Goal: Information Seeking & Learning: Learn about a topic

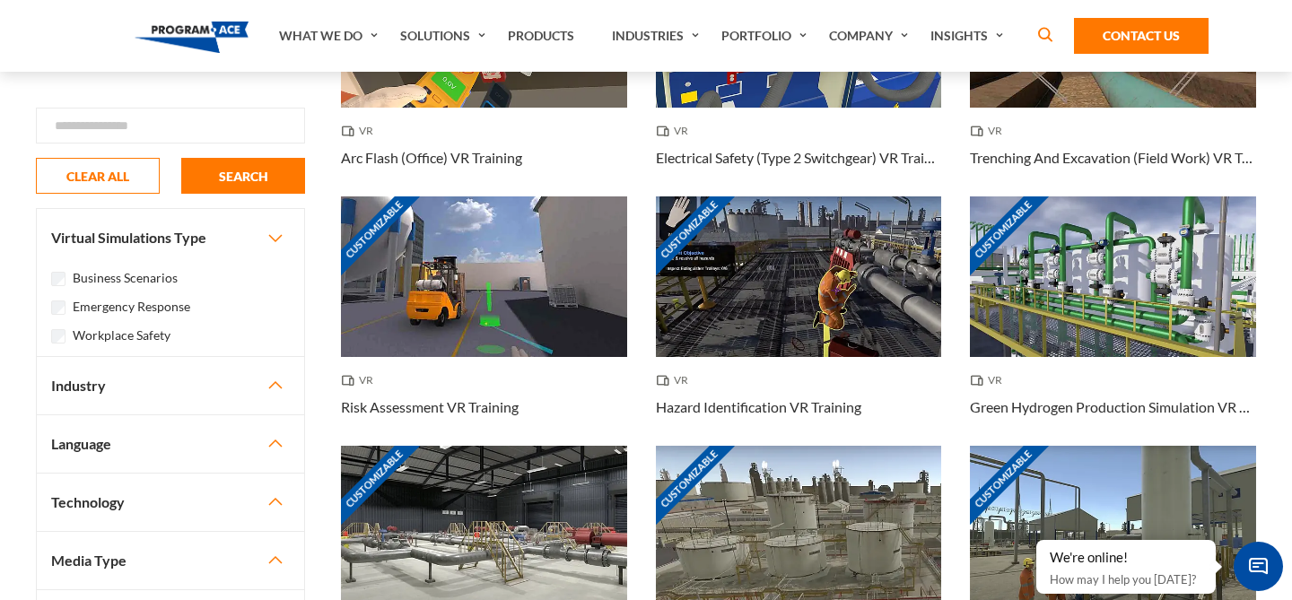
scroll to position [412, 0]
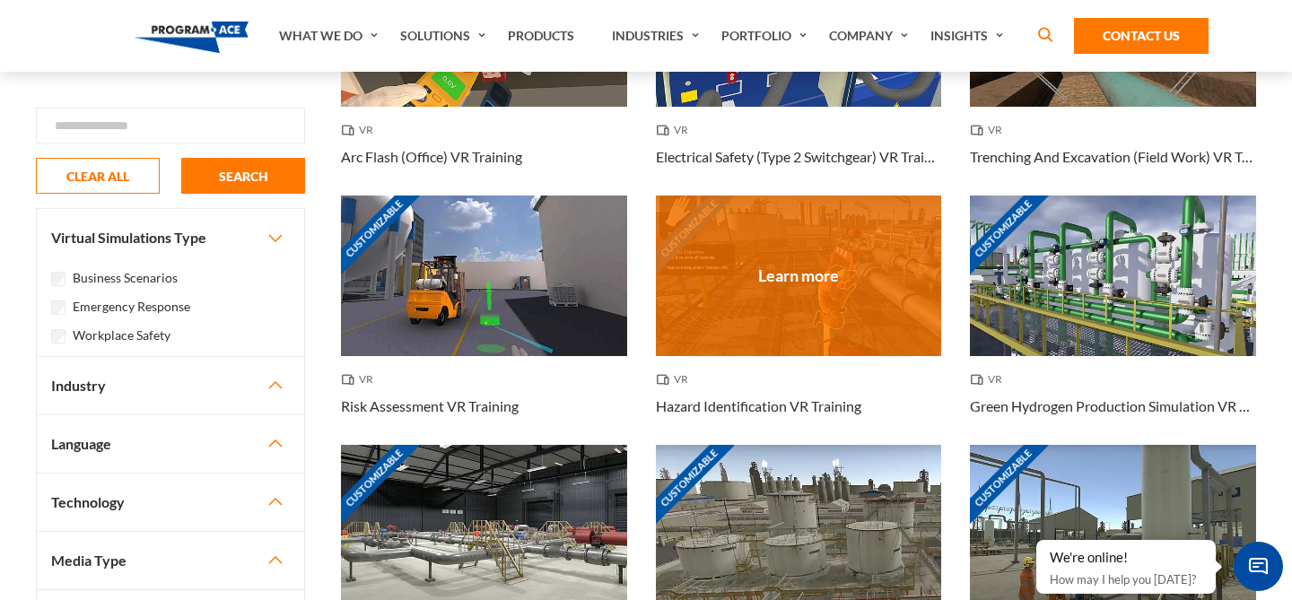
click at [831, 295] on div "Customizable" at bounding box center [799, 276] width 286 height 161
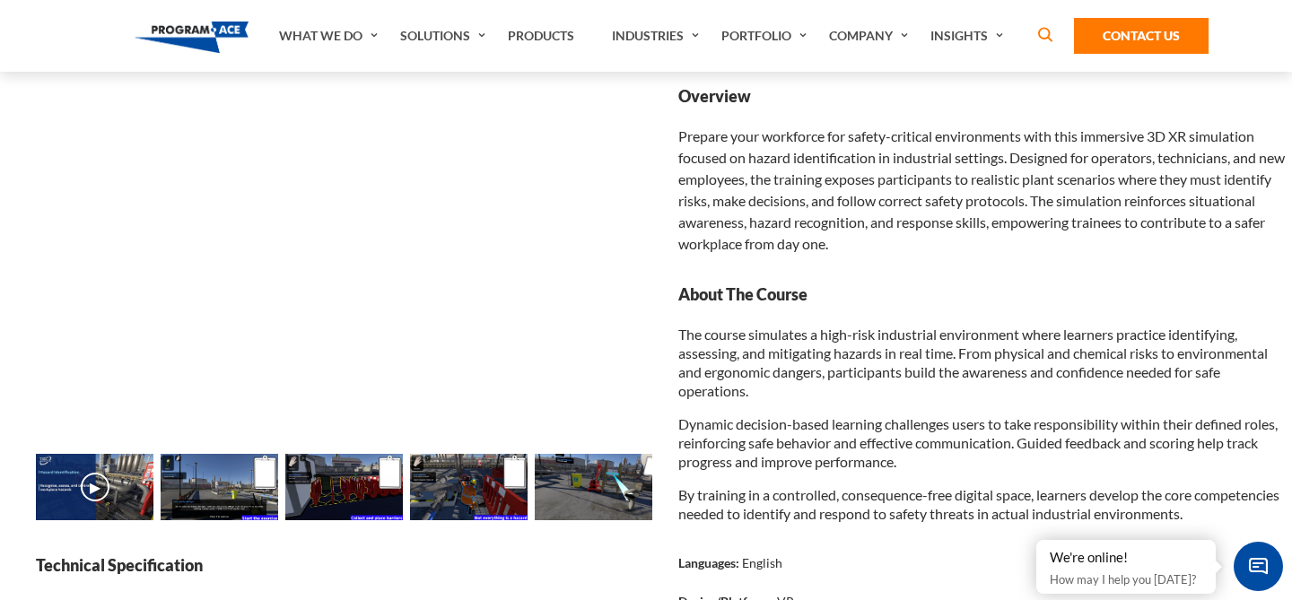
scroll to position [228, 0]
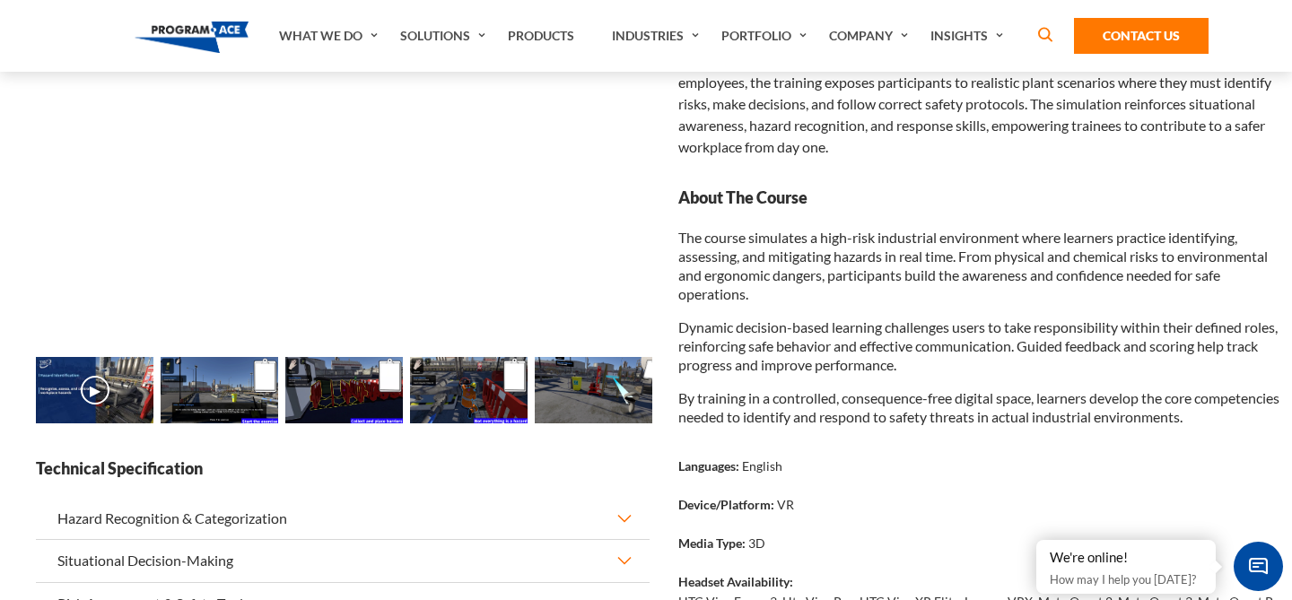
click at [245, 402] on img at bounding box center [220, 390] width 118 height 66
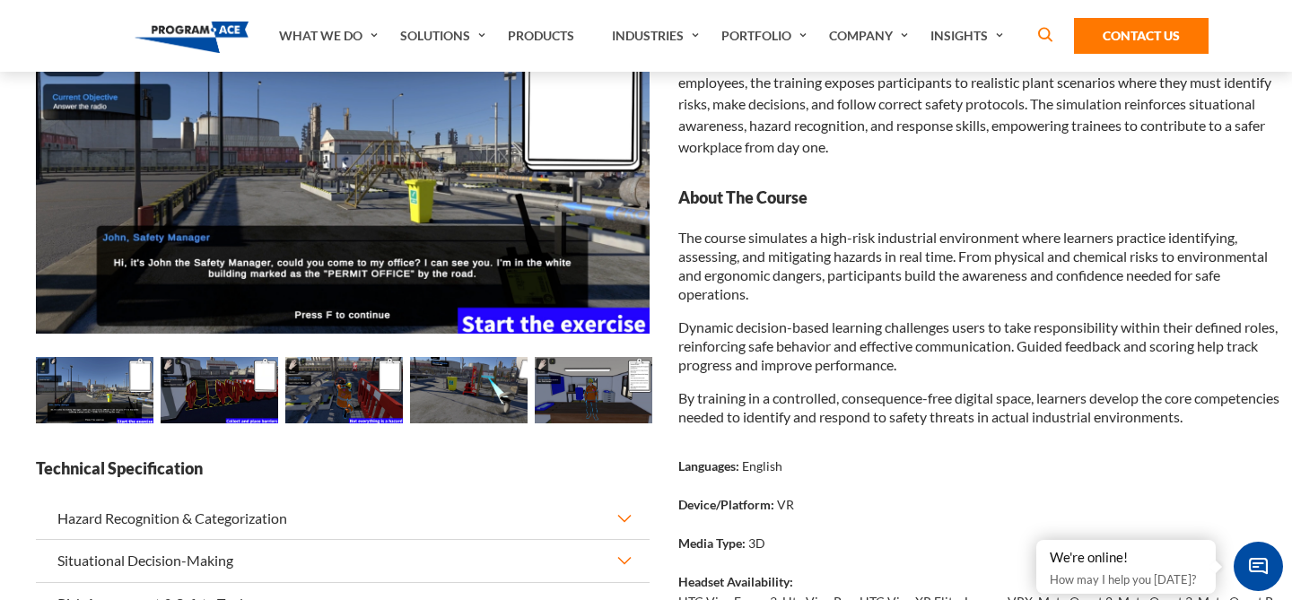
click at [597, 407] on img at bounding box center [594, 390] width 118 height 66
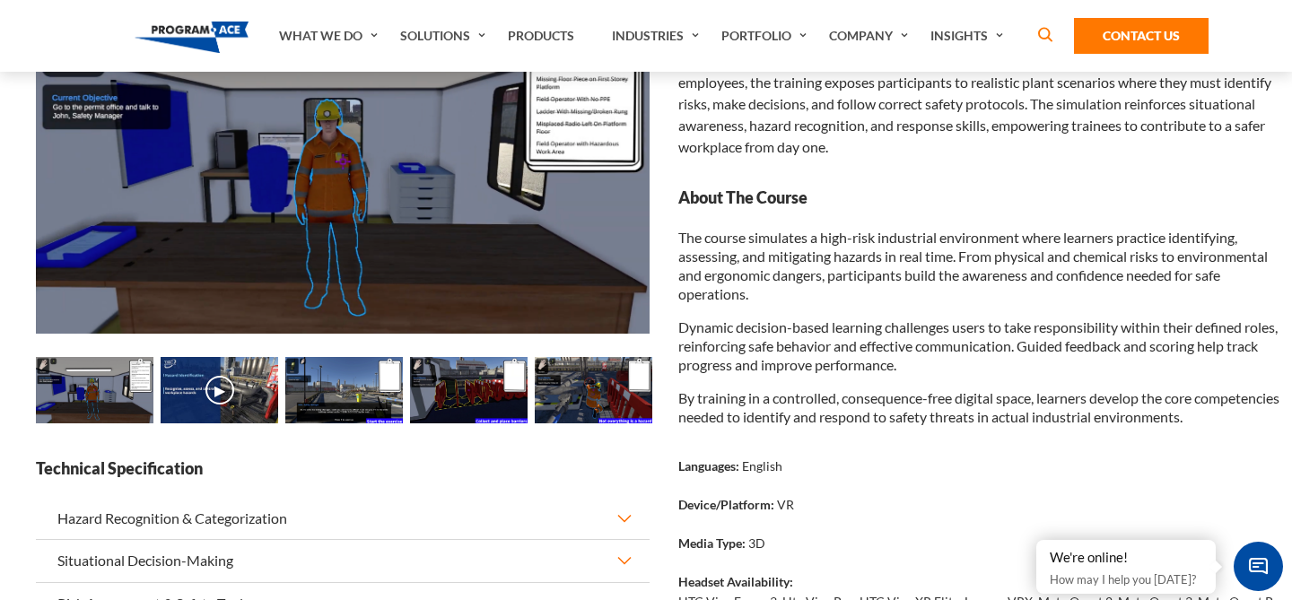
click at [597, 407] on img at bounding box center [594, 390] width 118 height 66
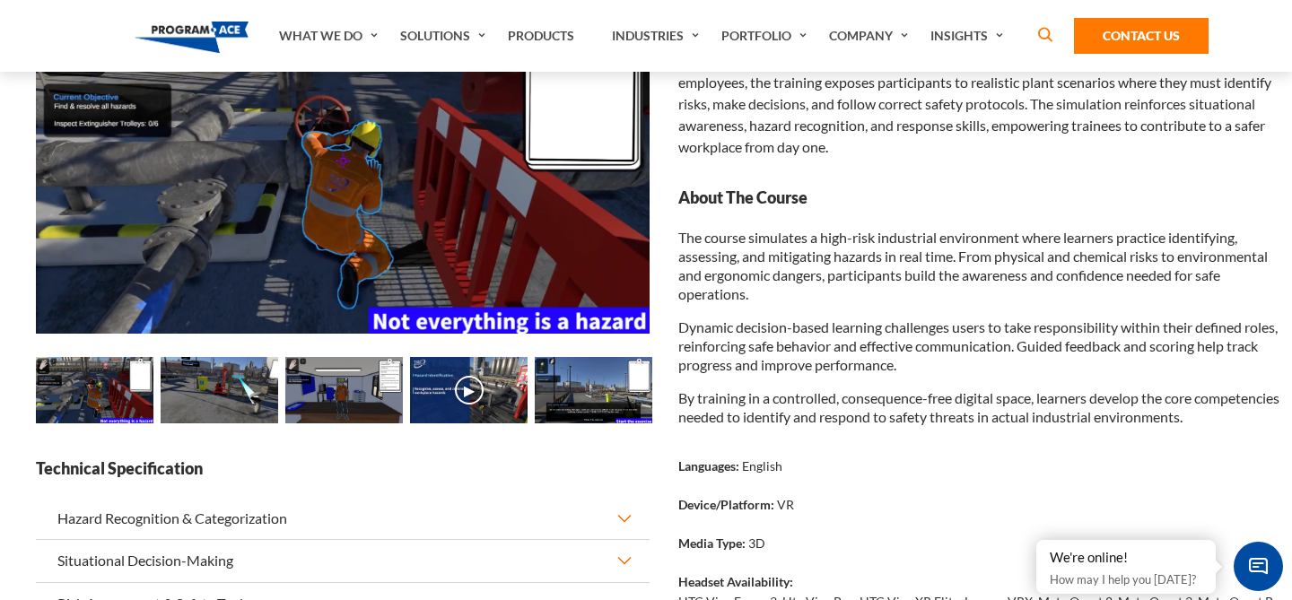
click at [597, 407] on img at bounding box center [594, 390] width 118 height 66
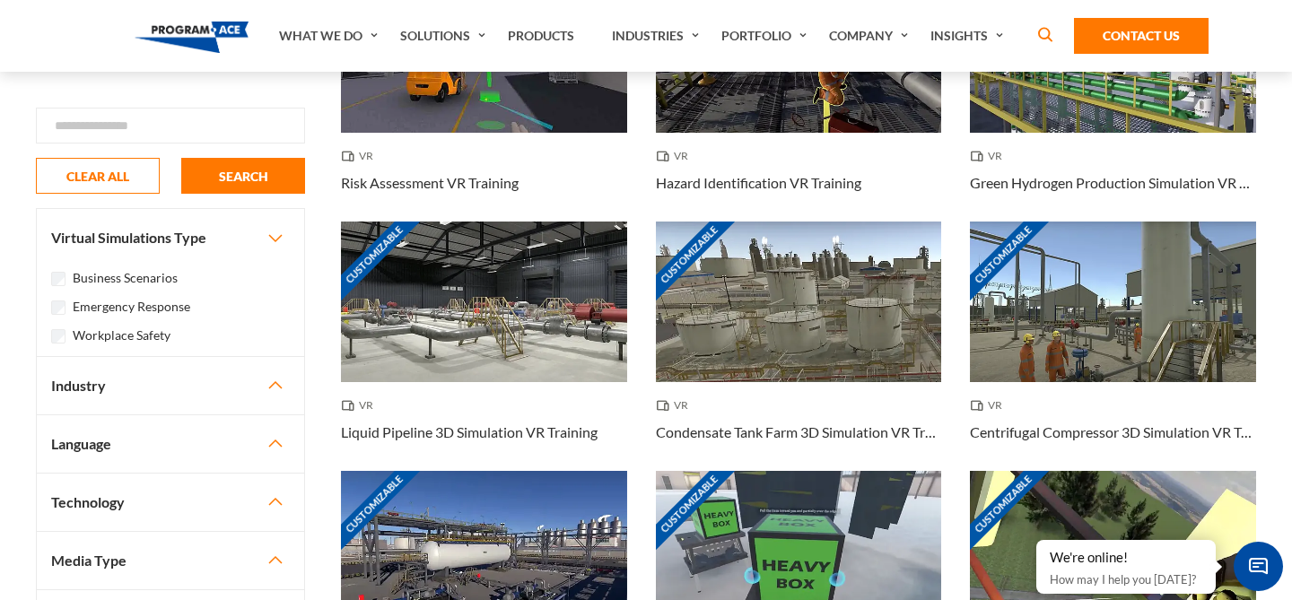
scroll to position [632, 0]
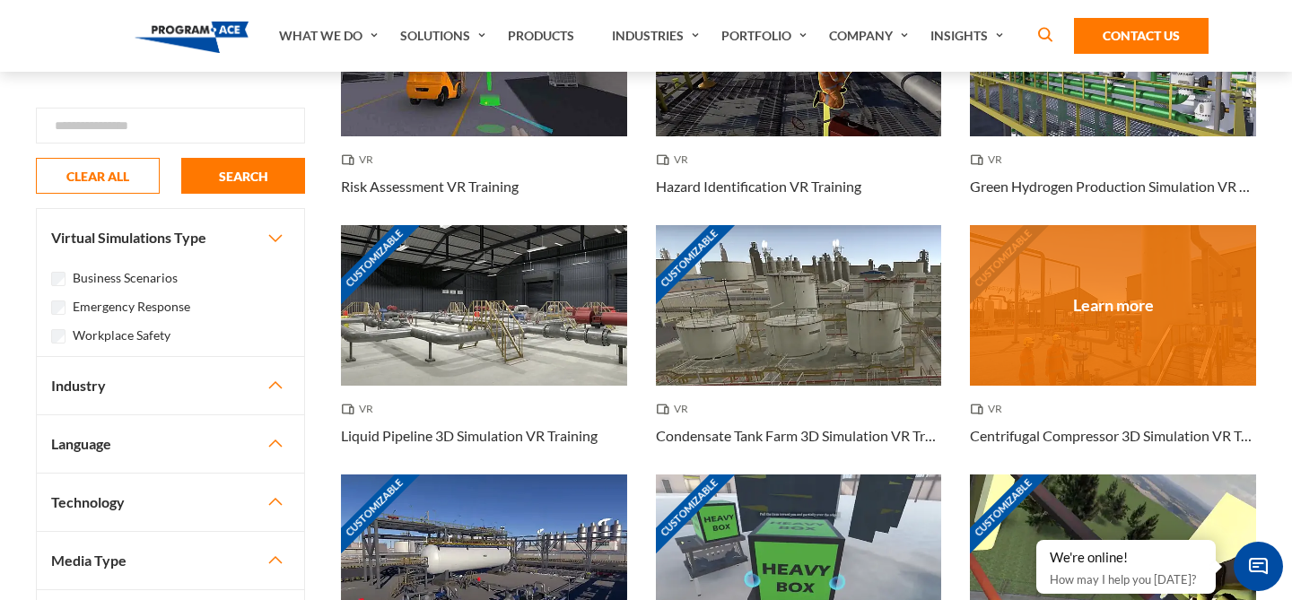
click at [1178, 326] on div "Customizable" at bounding box center [1113, 305] width 286 height 161
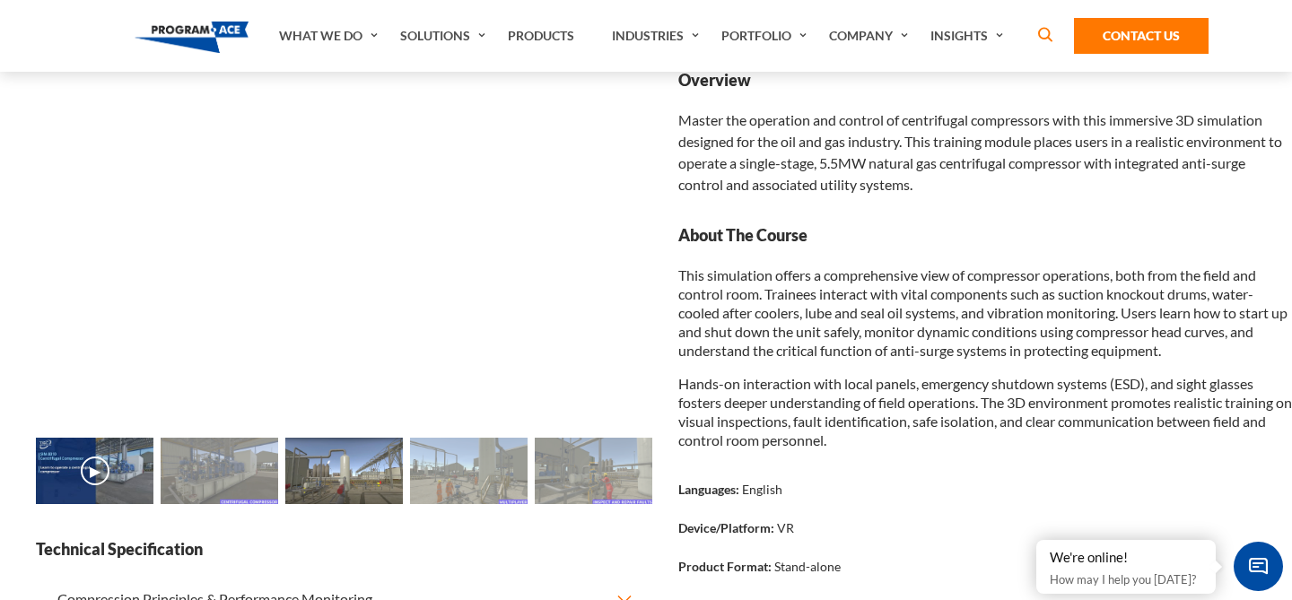
scroll to position [249, 0]
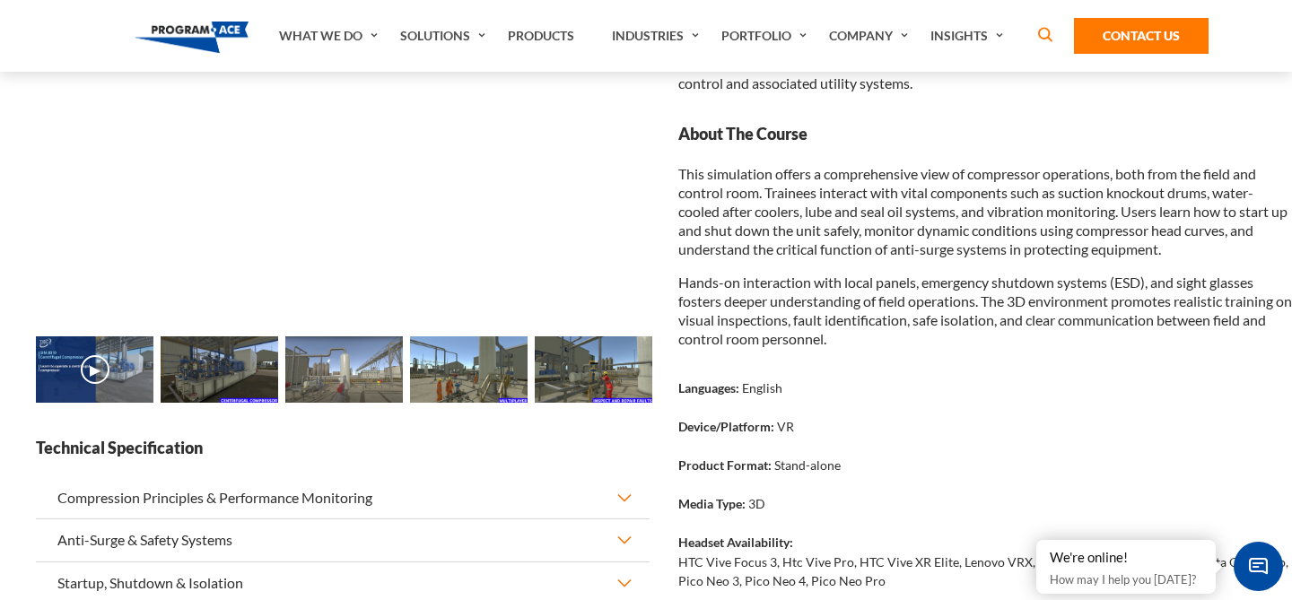
click at [456, 363] on img at bounding box center [469, 370] width 118 height 66
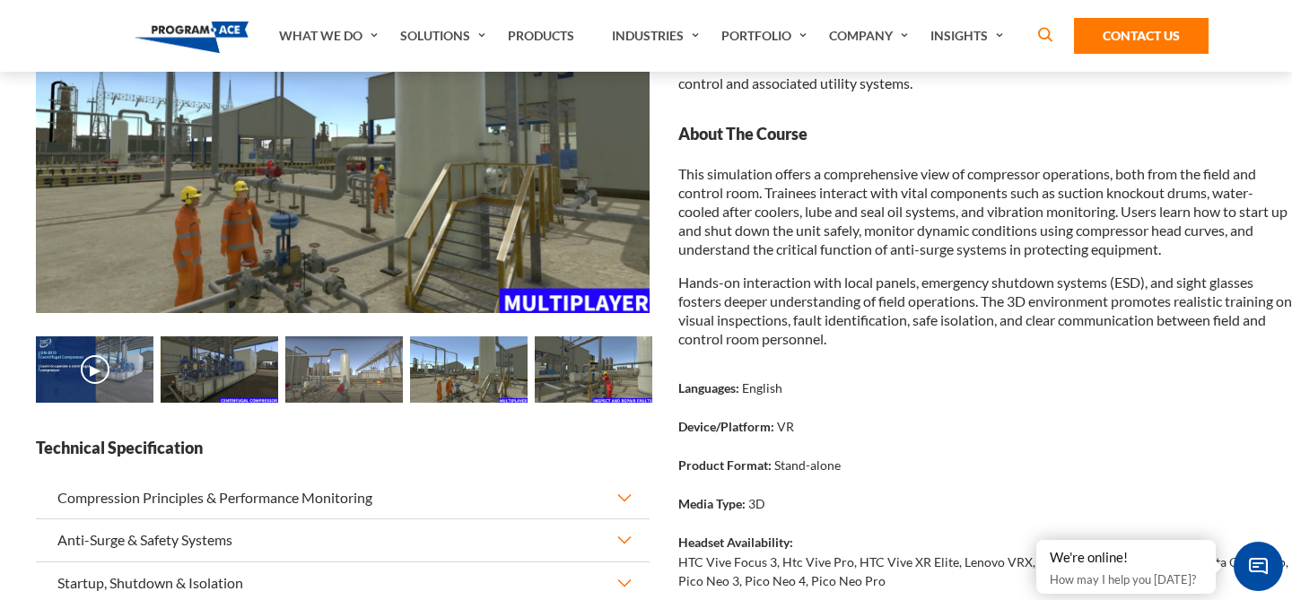
click at [582, 396] on img at bounding box center [594, 370] width 118 height 66
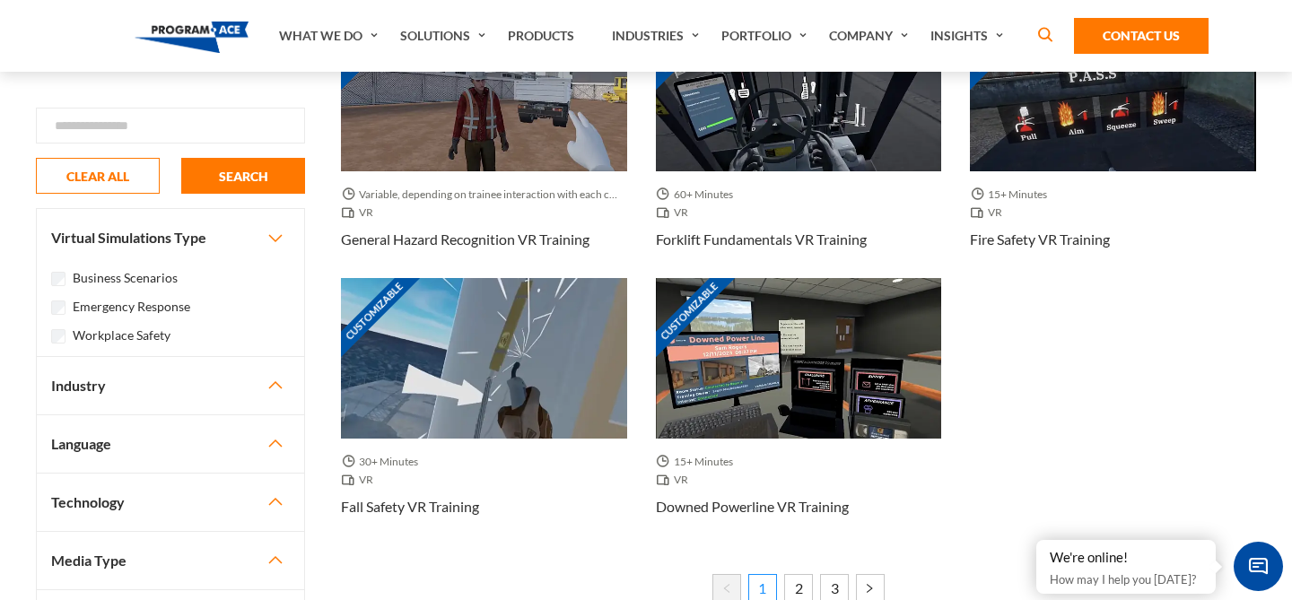
scroll to position [1652, 0]
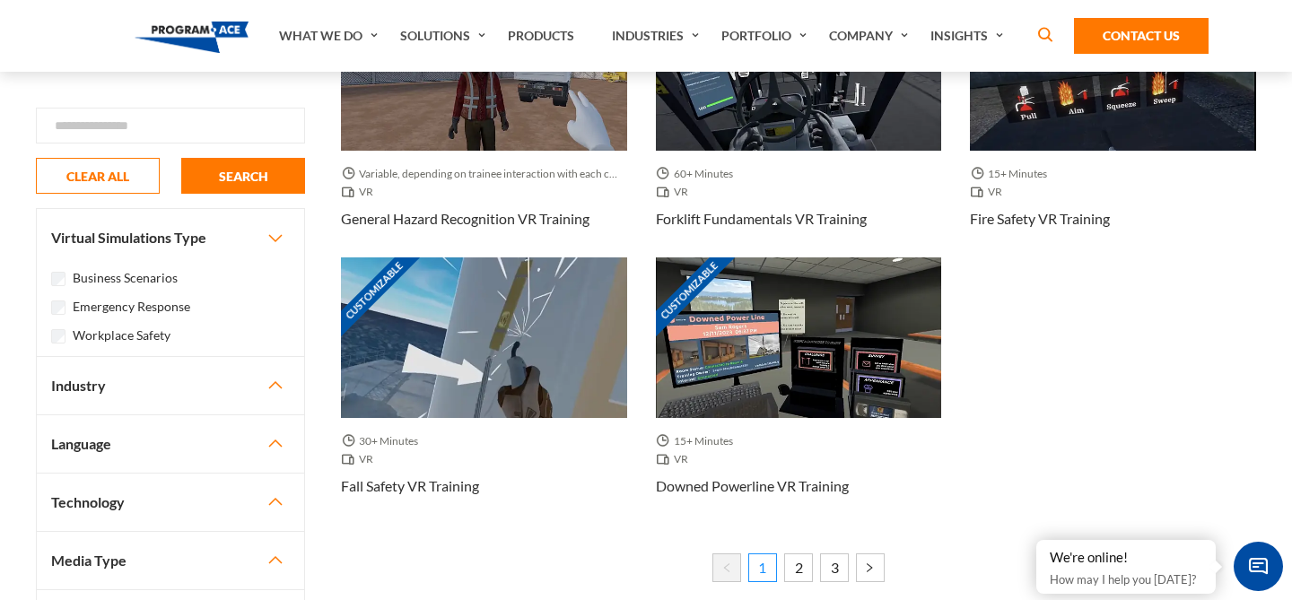
click at [280, 380] on button "Industry" at bounding box center [170, 385] width 267 height 57
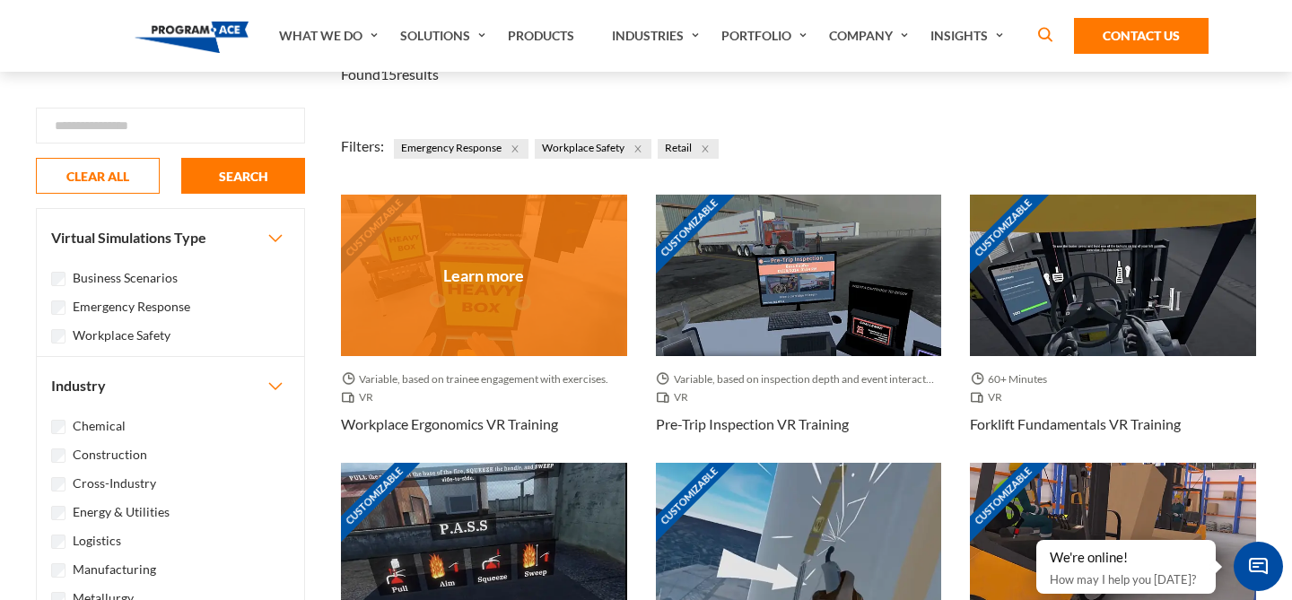
scroll to position [180, 0]
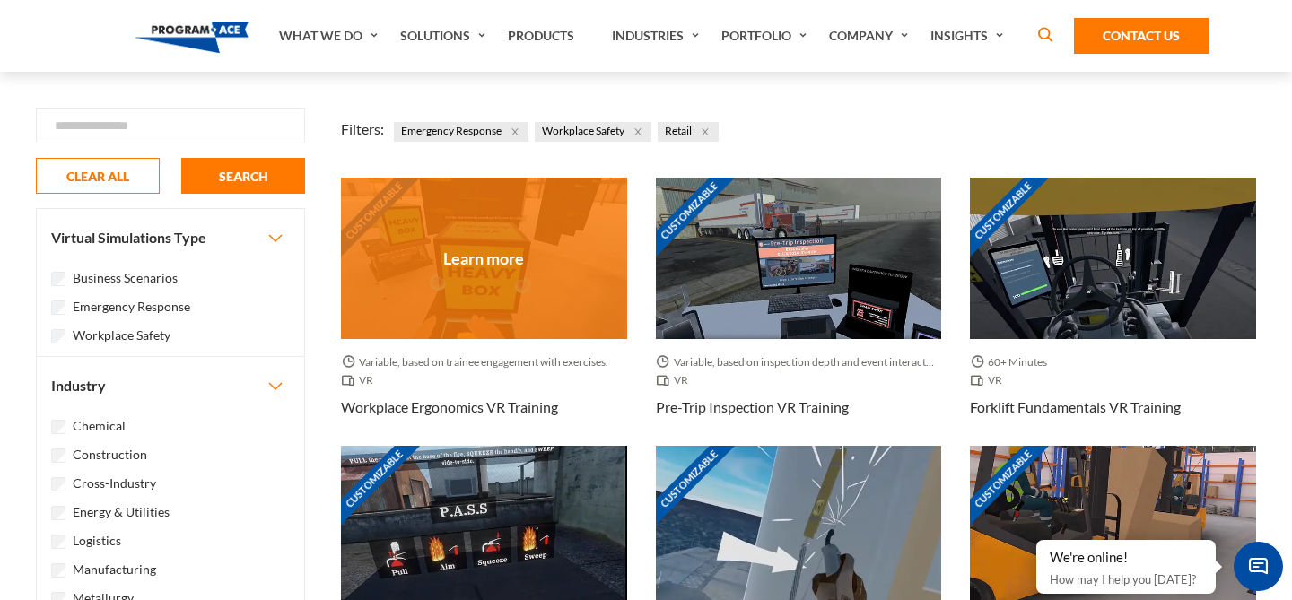
click at [580, 274] on div "Customizable" at bounding box center [484, 258] width 286 height 161
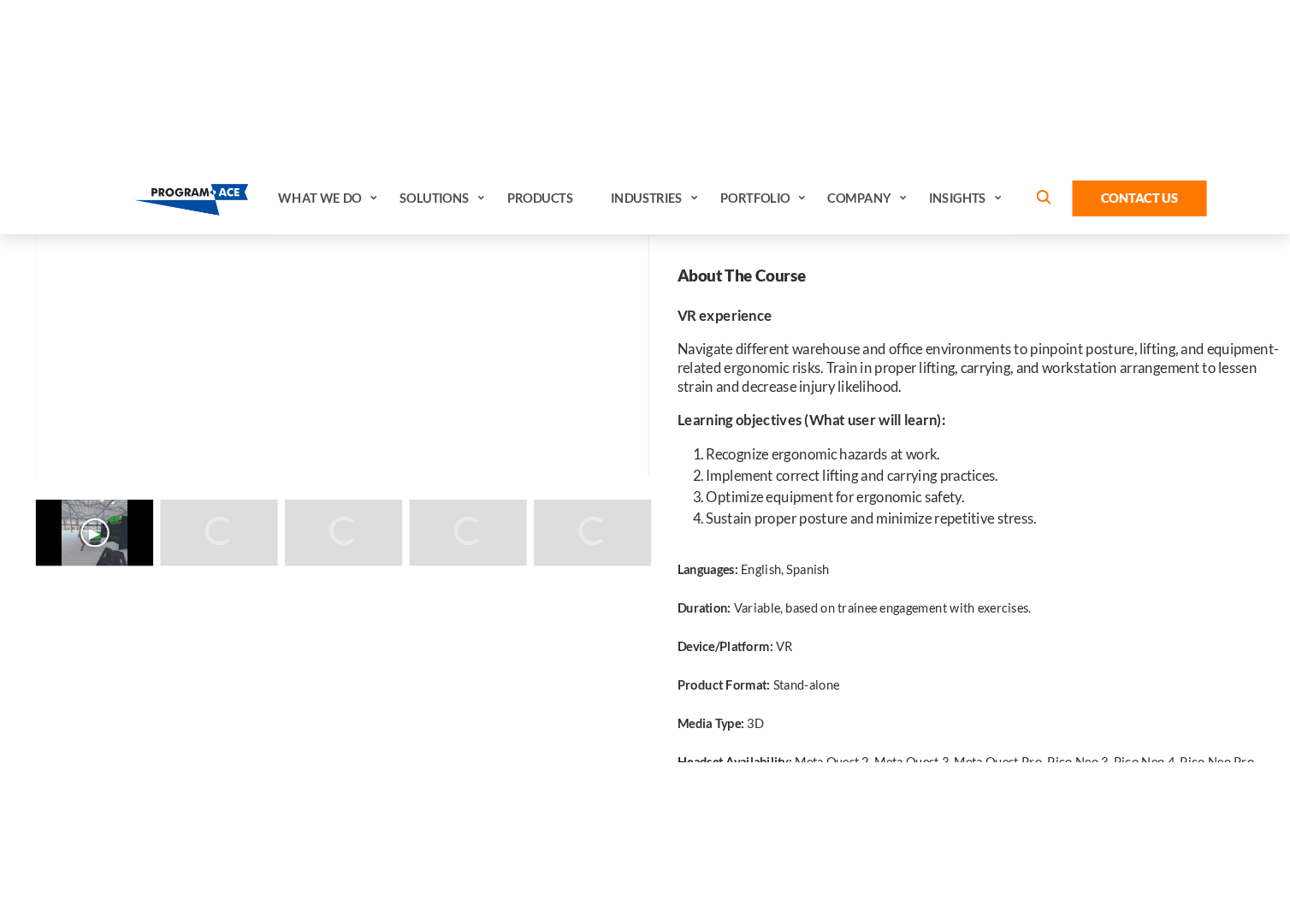
scroll to position [237, 0]
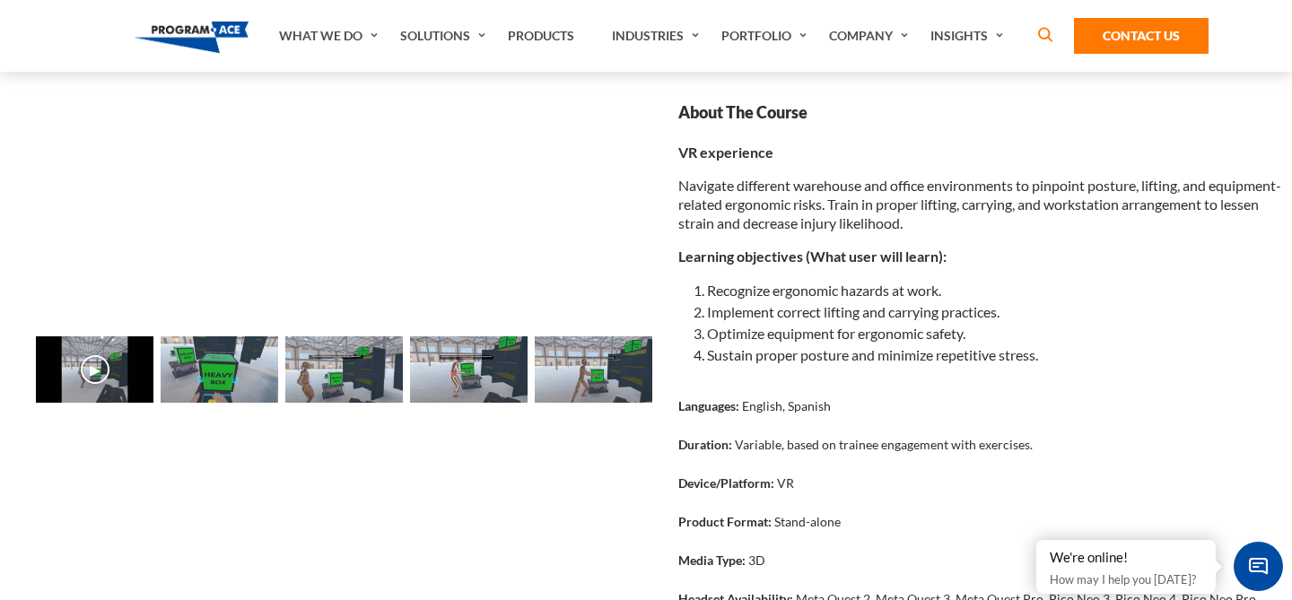
click at [245, 370] on img at bounding box center [220, 370] width 118 height 66
